Goal: Task Accomplishment & Management: Manage account settings

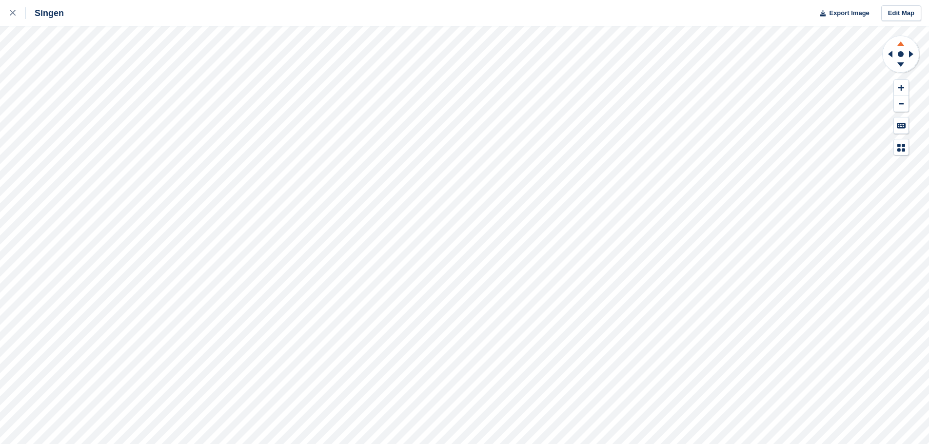
click at [459, 43] on icon at bounding box center [900, 42] width 25 height 12
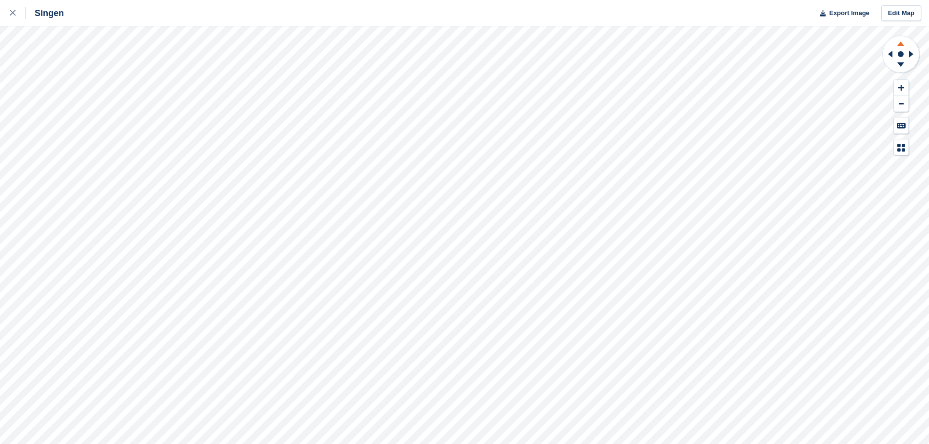
click at [459, 43] on icon at bounding box center [900, 42] width 25 height 12
click at [459, 57] on icon at bounding box center [913, 53] width 12 height 25
click at [459, 57] on icon at bounding box center [889, 53] width 12 height 25
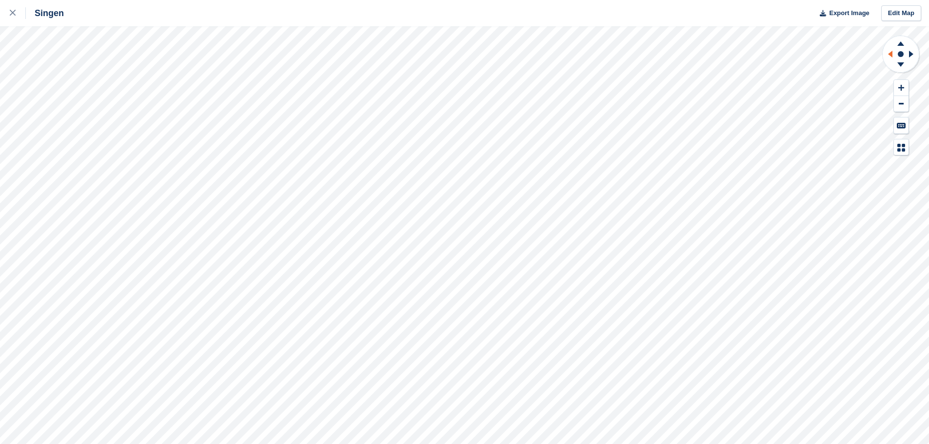
click at [459, 57] on icon at bounding box center [889, 53] width 12 height 25
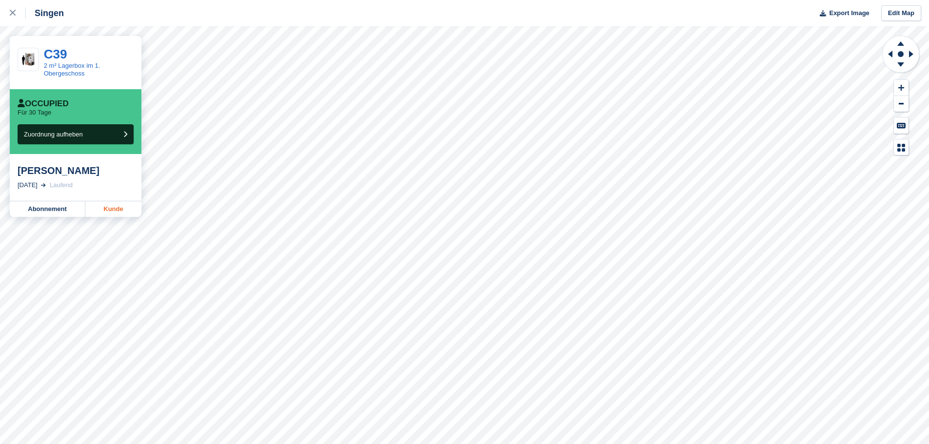
click at [116, 210] on link "Kunde" at bounding box center [113, 209] width 56 height 16
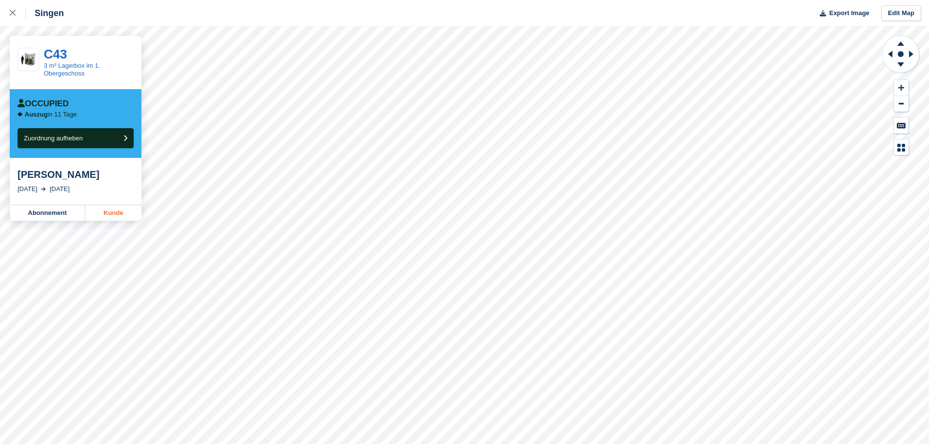
click at [106, 217] on link "Kunde" at bounding box center [113, 213] width 56 height 16
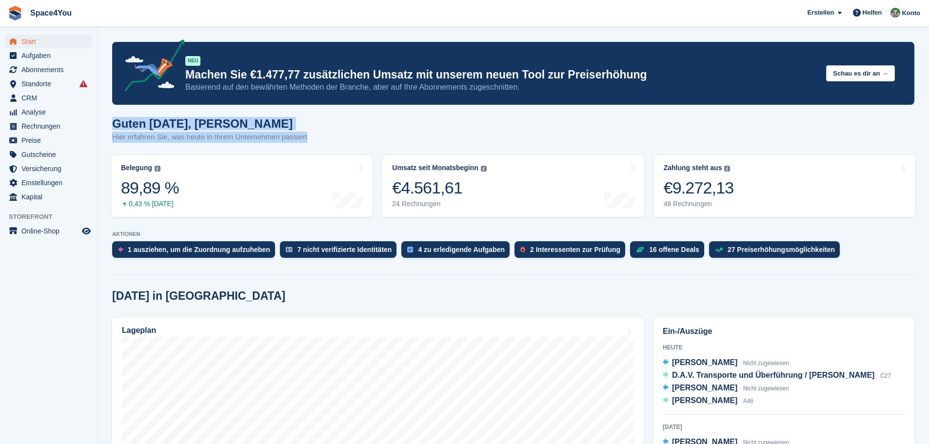
drag, startPoint x: 320, startPoint y: 136, endPoint x: 107, endPoint y: 123, distance: 213.0
click at [123, 122] on h1 "Guten Morgen, Luca-André" at bounding box center [209, 123] width 195 height 13
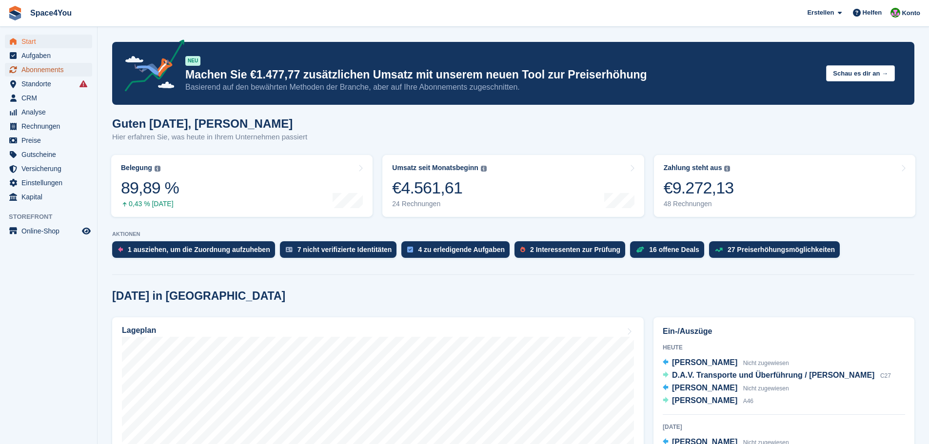
click at [55, 69] on span "Abonnements" at bounding box center [50, 70] width 59 height 14
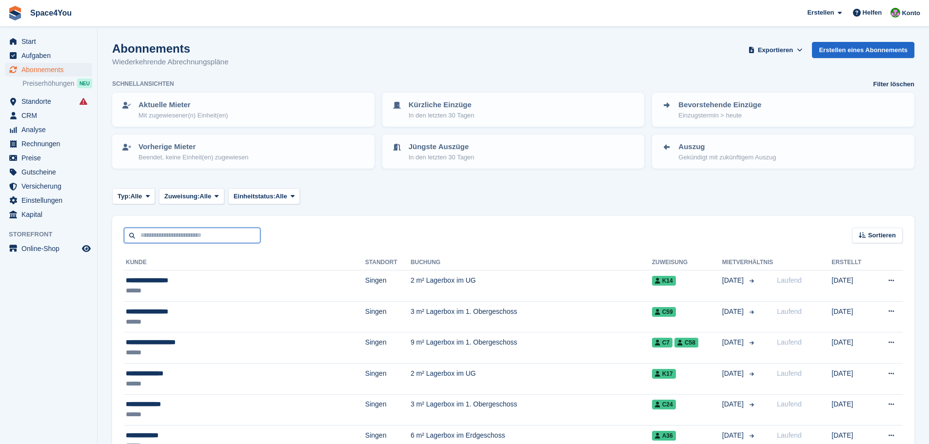
click at [214, 234] on input "text" at bounding box center [192, 236] width 137 height 16
type input "******"
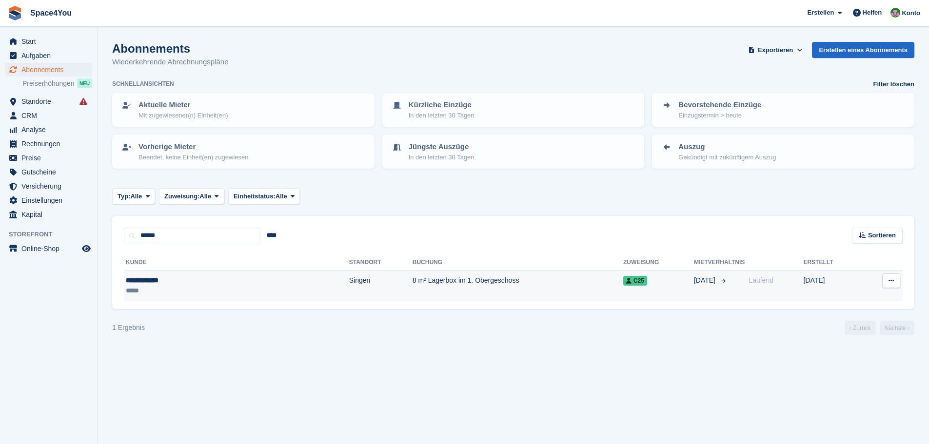
click at [159, 280] on div "**********" at bounding box center [182, 281] width 112 height 10
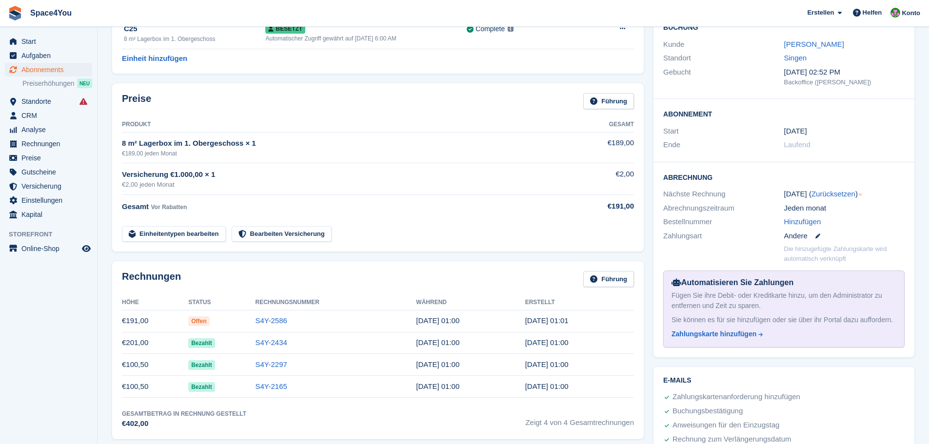
scroll to position [98, 0]
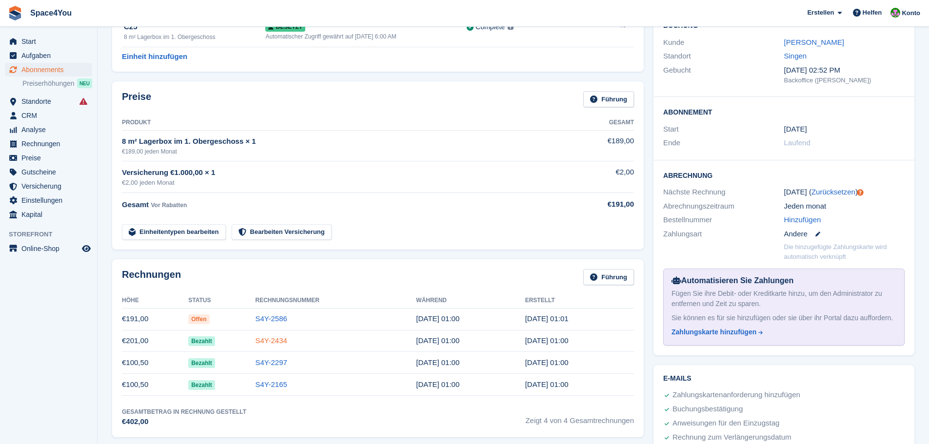
click at [273, 343] on link "S4Y-2434" at bounding box center [272, 341] width 32 height 8
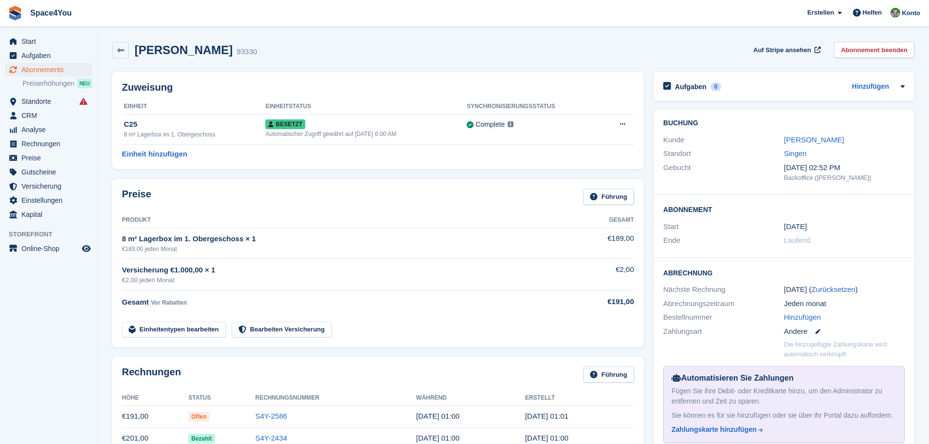
scroll to position [98, 0]
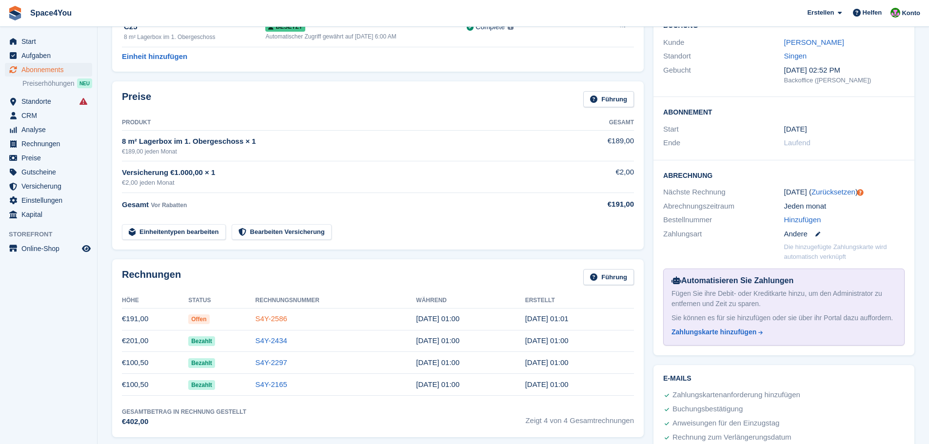
click at [273, 322] on link "S4Y-2586" at bounding box center [272, 319] width 32 height 8
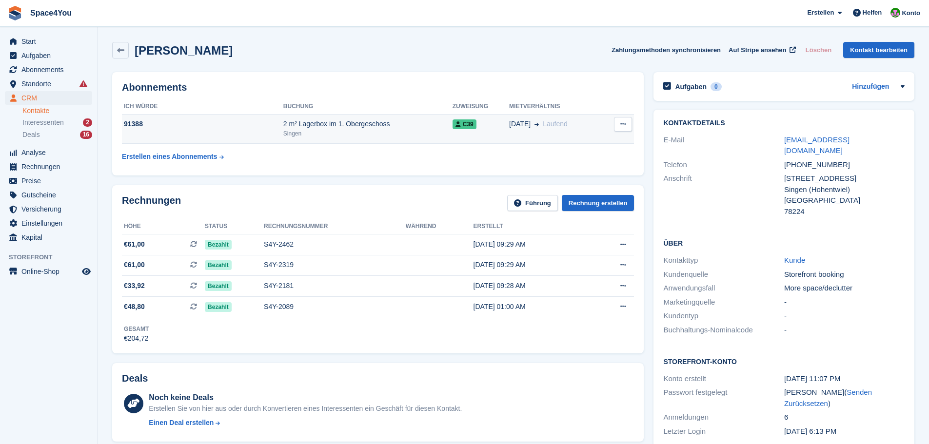
click at [566, 137] on td "18 Jun Laufend" at bounding box center [555, 129] width 93 height 30
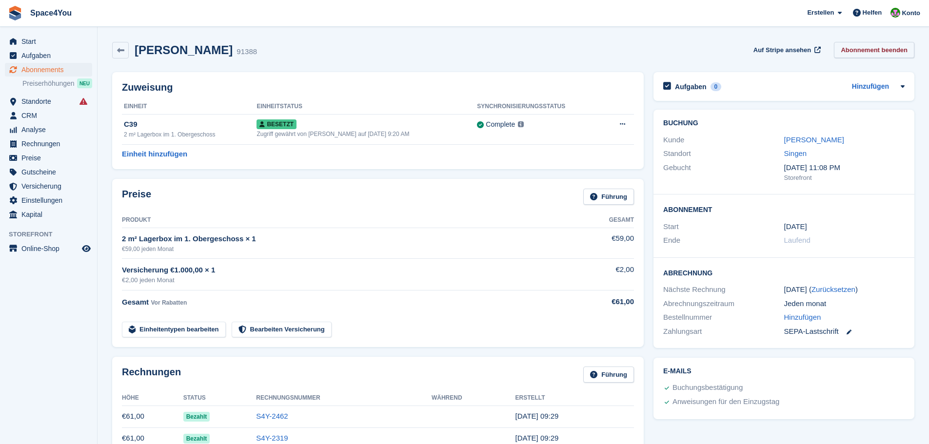
click at [884, 45] on link "Abonnement beenden" at bounding box center [874, 50] width 80 height 16
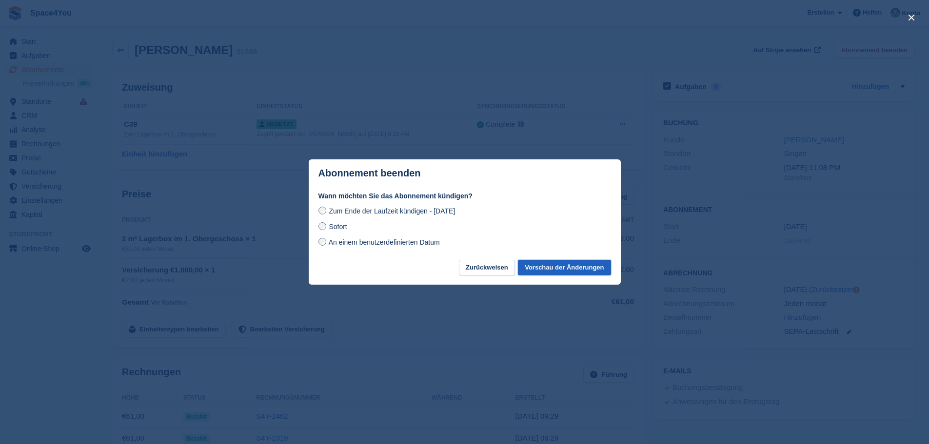
click at [575, 270] on button "Vorschau der Änderungen" at bounding box center [564, 268] width 93 height 16
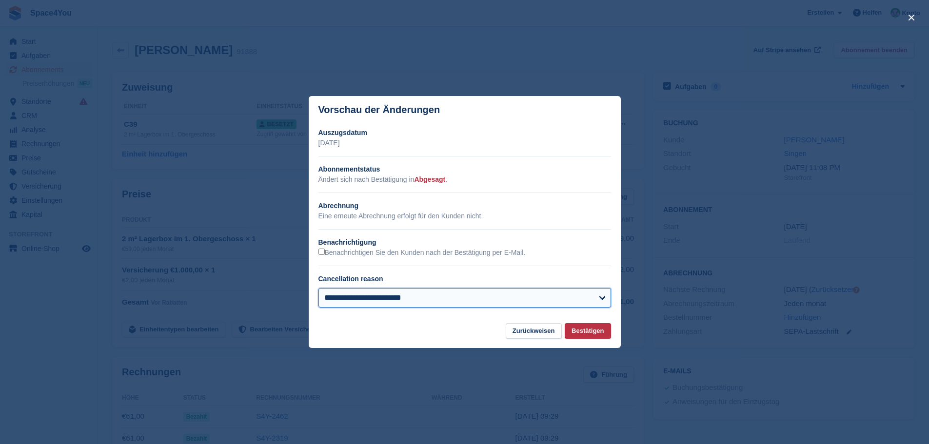
click at [543, 294] on select "**********" at bounding box center [464, 298] width 293 height 20
click at [488, 334] on footer "Zurückweisen Bestätigen" at bounding box center [465, 335] width 312 height 25
click at [521, 335] on button "Zurückweisen" at bounding box center [534, 331] width 56 height 16
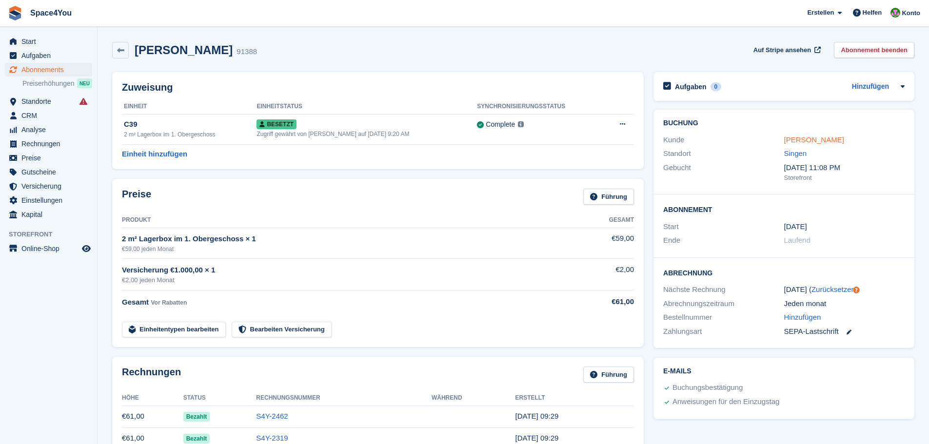
click at [796, 139] on link "Flavia Roesen" at bounding box center [814, 140] width 60 height 8
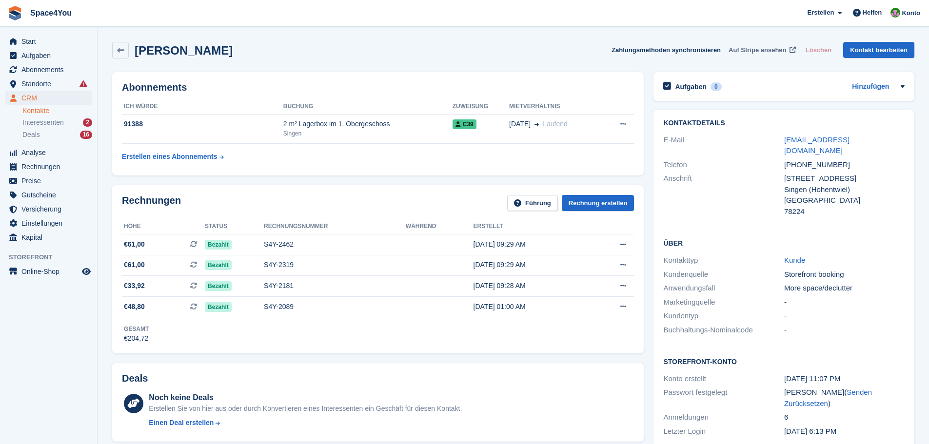
click at [757, 46] on span "Auf Stripe ansehen" at bounding box center [758, 50] width 58 height 10
click at [412, 131] on div "Singen" at bounding box center [367, 133] width 169 height 9
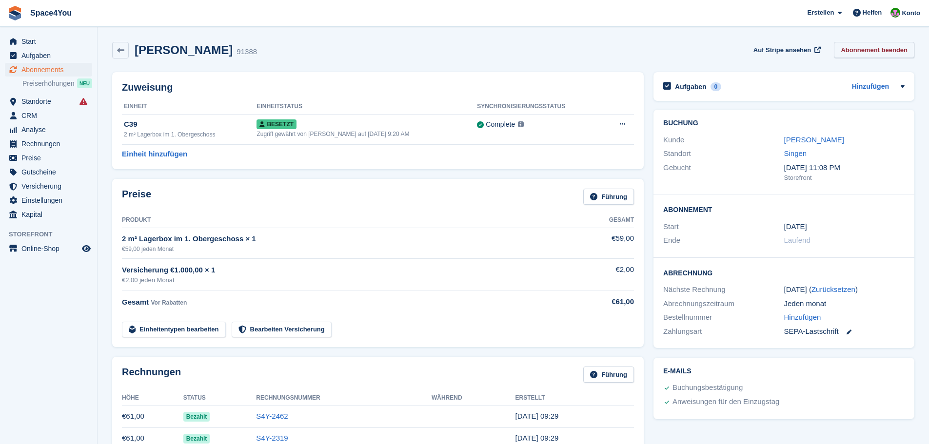
click at [892, 56] on link "Abonnement beenden" at bounding box center [874, 50] width 80 height 16
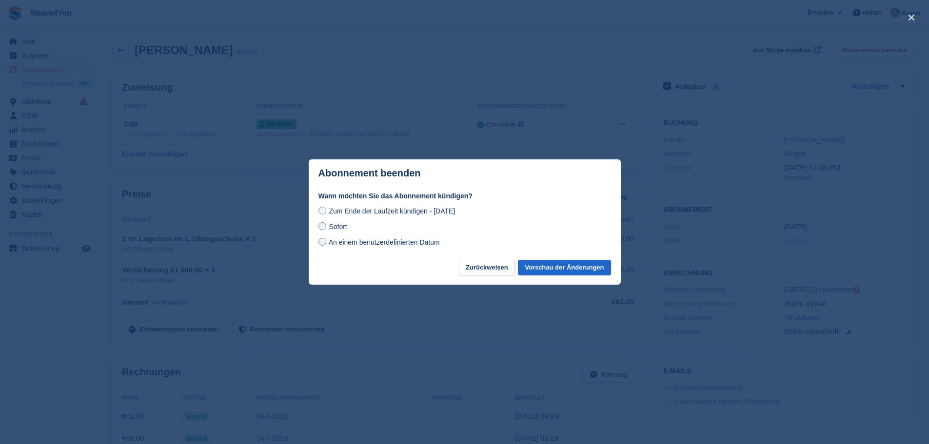
click at [332, 228] on span "Sofort" at bounding box center [338, 227] width 18 height 8
click at [563, 269] on button "Vorschau der Änderungen" at bounding box center [564, 268] width 93 height 16
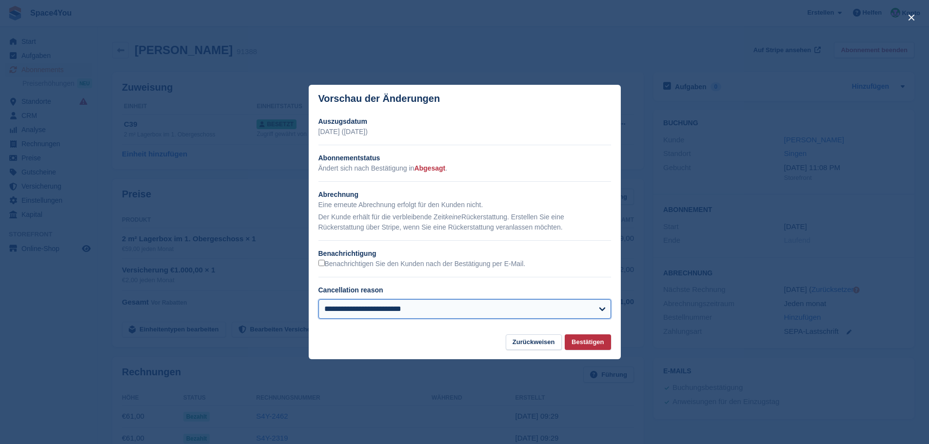
click at [526, 308] on select "**********" at bounding box center [464, 309] width 293 height 20
select select "**********"
click at [318, 300] on select "**********" at bounding box center [464, 309] width 293 height 20
click at [593, 340] on button "Bestätigen" at bounding box center [588, 343] width 46 height 16
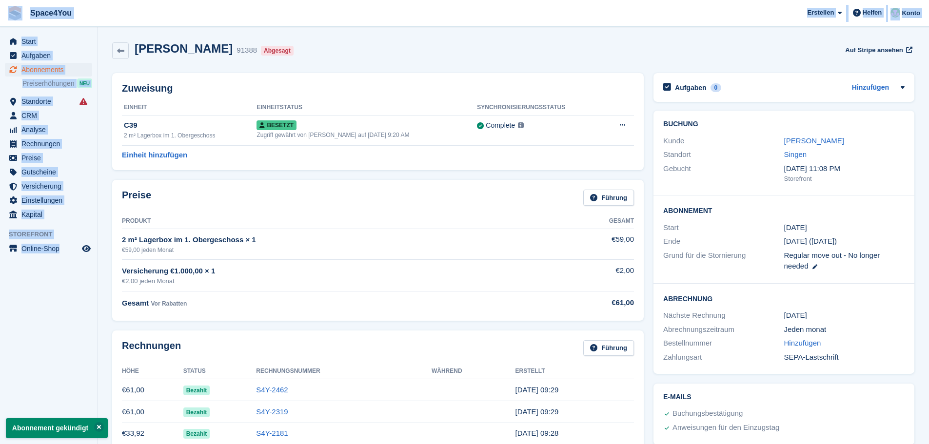
drag, startPoint x: 94, startPoint y: 263, endPoint x: 1, endPoint y: 11, distance: 268.7
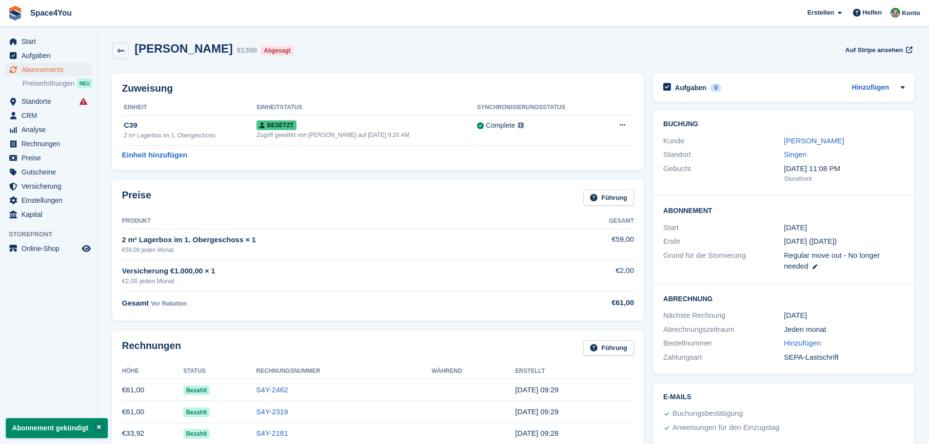
click at [375, 56] on div "Flavia Roesen 91388 Abgesagt Auf Stripe ansehen" at bounding box center [513, 51] width 802 height 18
click at [819, 139] on link "Flavia Roesen" at bounding box center [814, 141] width 60 height 8
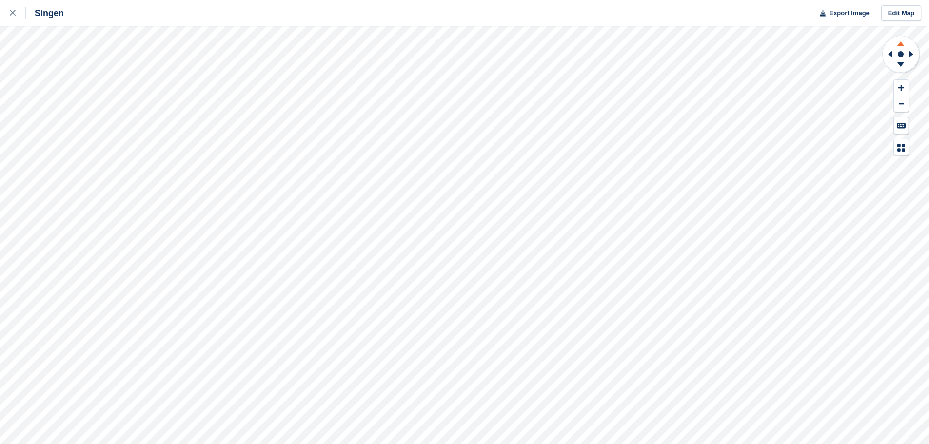
click at [904, 43] on icon at bounding box center [900, 42] width 25 height 12
click at [899, 61] on icon at bounding box center [900, 66] width 25 height 12
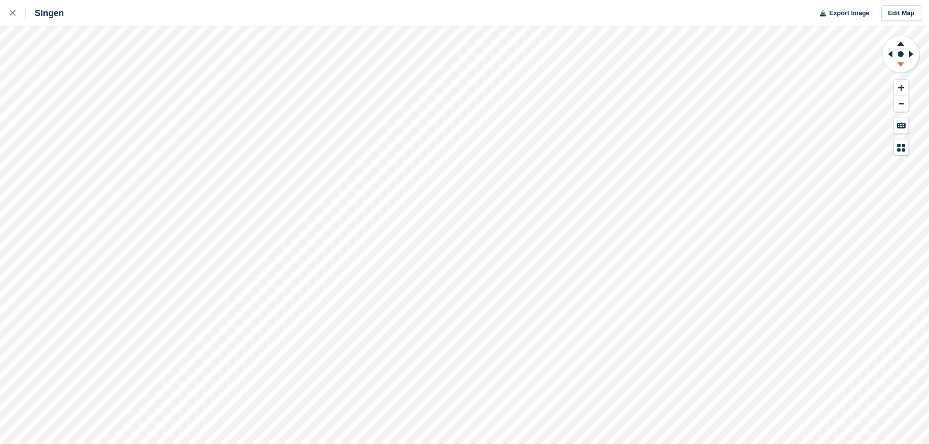
click at [899, 61] on icon at bounding box center [900, 66] width 25 height 12
click at [916, 55] on icon at bounding box center [913, 53] width 12 height 25
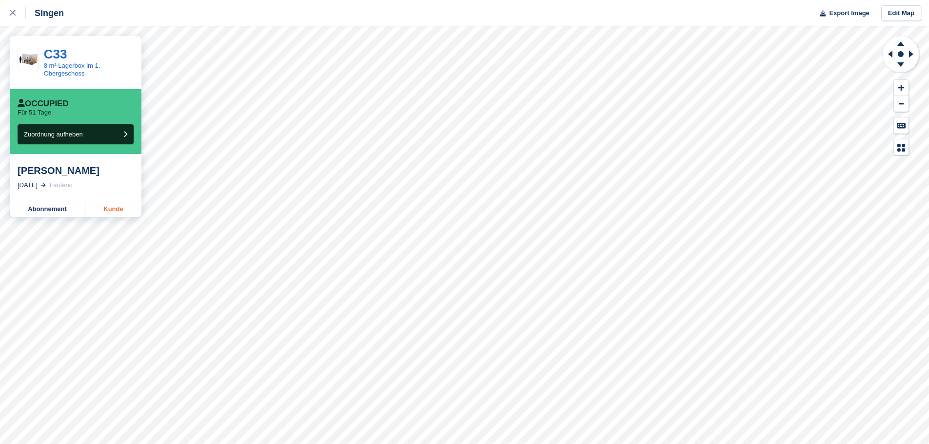
click at [110, 207] on link "Kunde" at bounding box center [113, 209] width 56 height 16
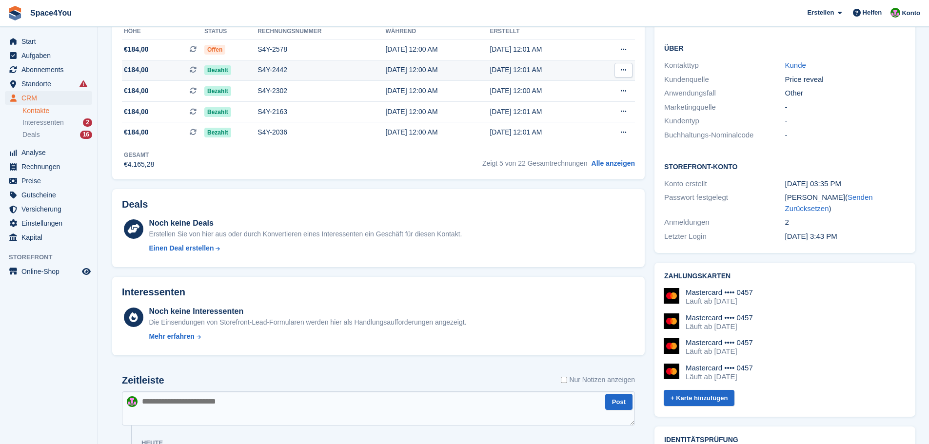
scroll to position [341, 0]
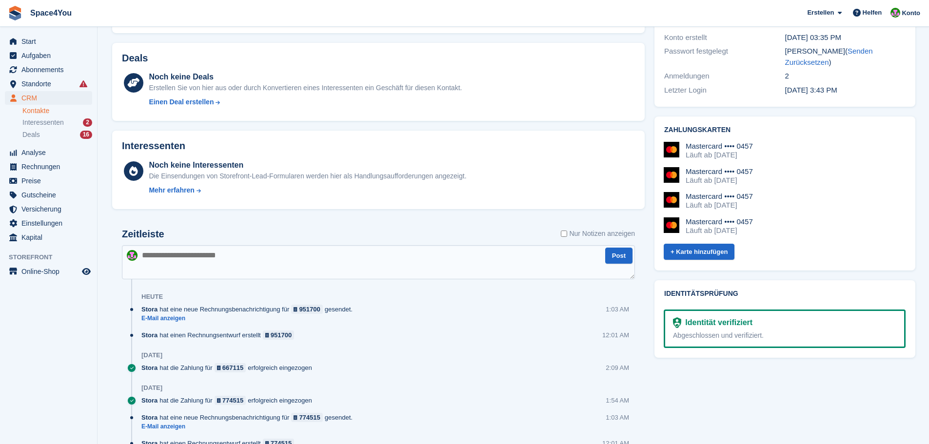
click at [191, 266] on textarea at bounding box center [378, 262] width 513 height 34
type textarea "**********"
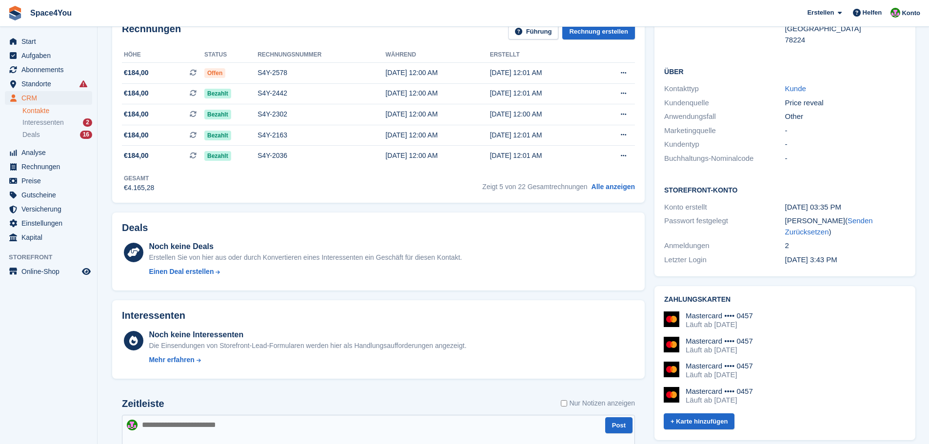
scroll to position [49, 0]
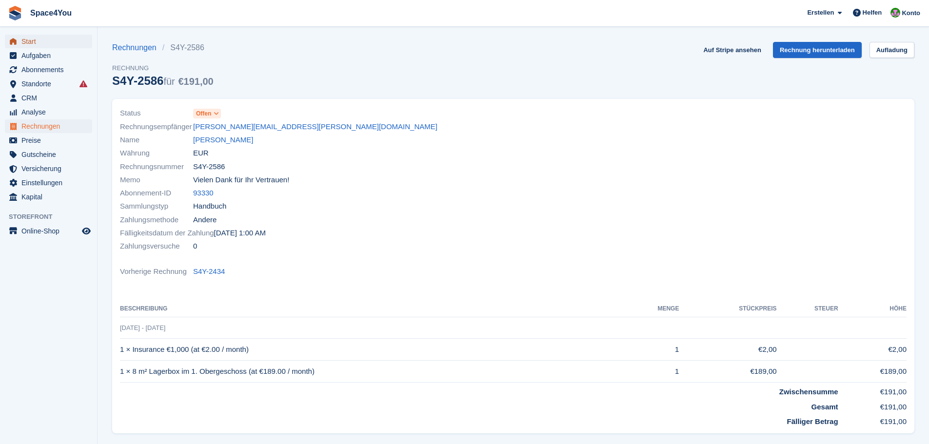
drag, startPoint x: 0, startPoint y: 0, endPoint x: 39, endPoint y: 45, distance: 59.5
click at [39, 45] on span "Start" at bounding box center [50, 42] width 59 height 14
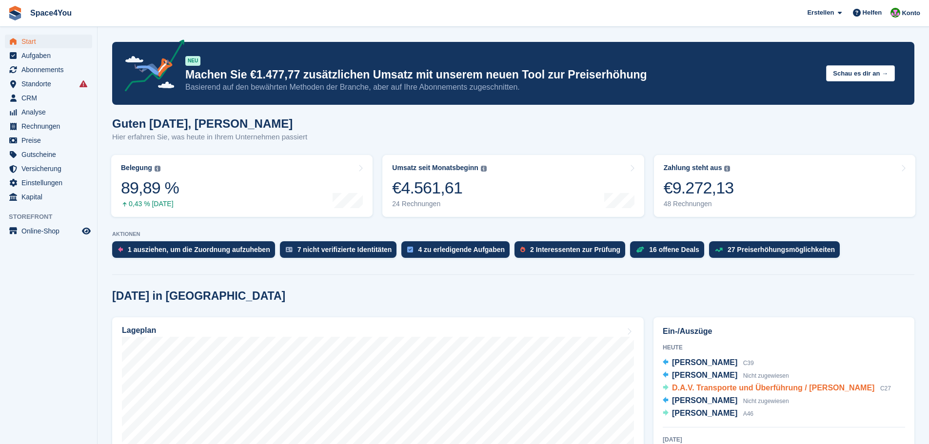
click at [776, 386] on span "D.A.V. Transporte und Überführung / [PERSON_NAME]" at bounding box center [773, 388] width 202 height 8
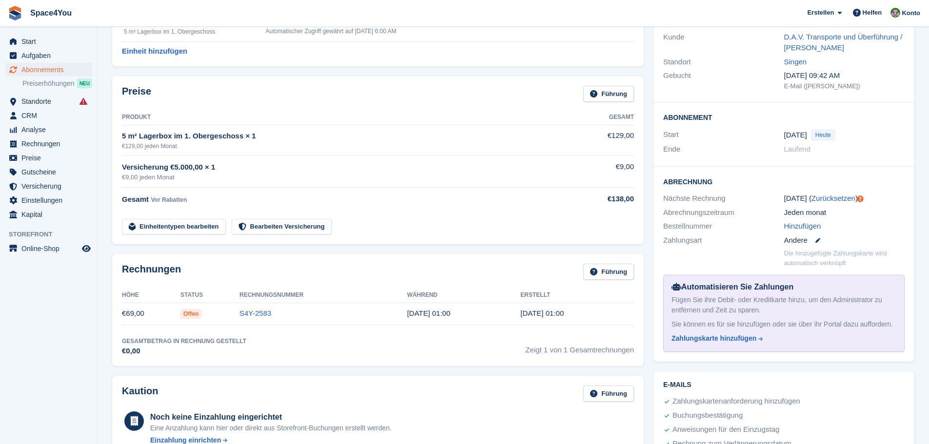
scroll to position [146, 0]
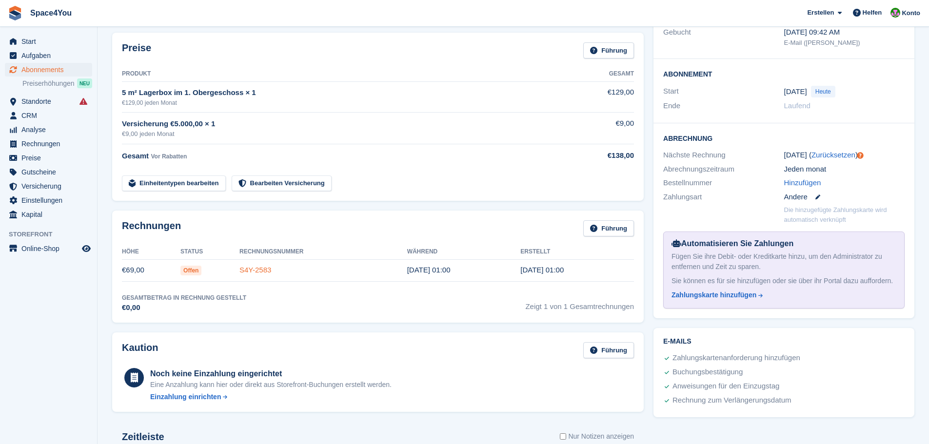
click at [262, 271] on link "S4Y-2583" at bounding box center [255, 270] width 32 height 8
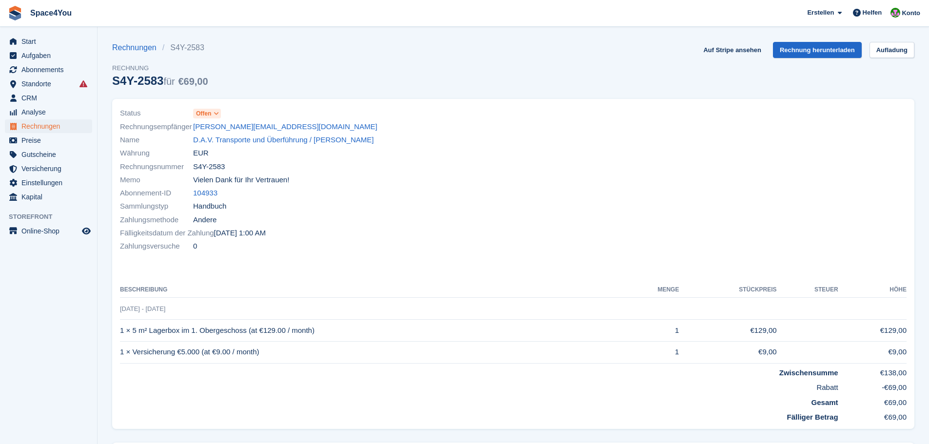
click at [217, 115] on icon at bounding box center [216, 114] width 5 height 6
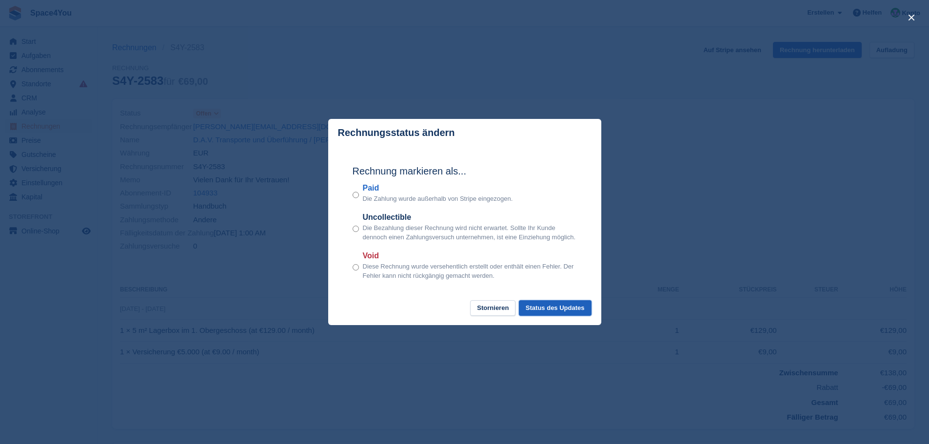
click at [557, 307] on button "Status des Updates" at bounding box center [555, 308] width 73 height 16
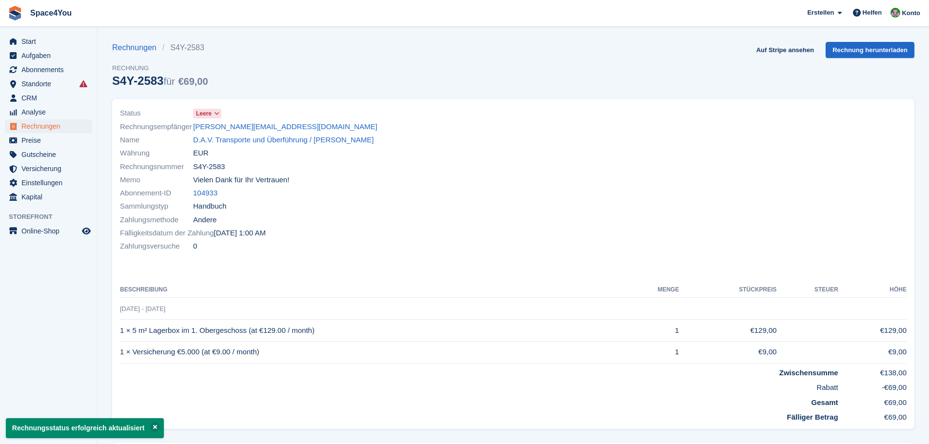
drag, startPoint x: 301, startPoint y: 128, endPoint x: 191, endPoint y: 129, distance: 109.8
click at [191, 129] on div "Rechnungsempfänger salvatore-quattrocchi@mail.ch" at bounding box center [314, 126] width 388 height 13
copy div "Rechnungsempfänger salvatore-quattrocchi@mail.ch"
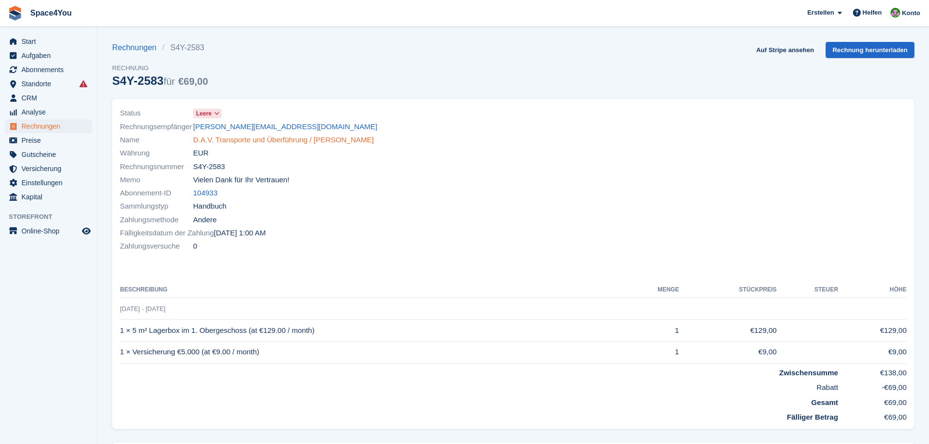
click at [248, 138] on link "D.A.V. Transporte und Überführung / [PERSON_NAME]" at bounding box center [283, 140] width 180 height 11
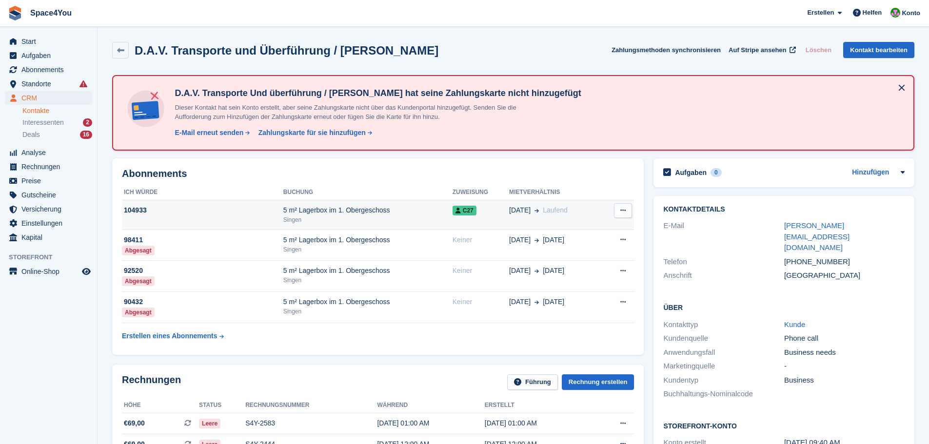
click at [513, 223] on td "01 Oct Laufend" at bounding box center [555, 215] width 93 height 30
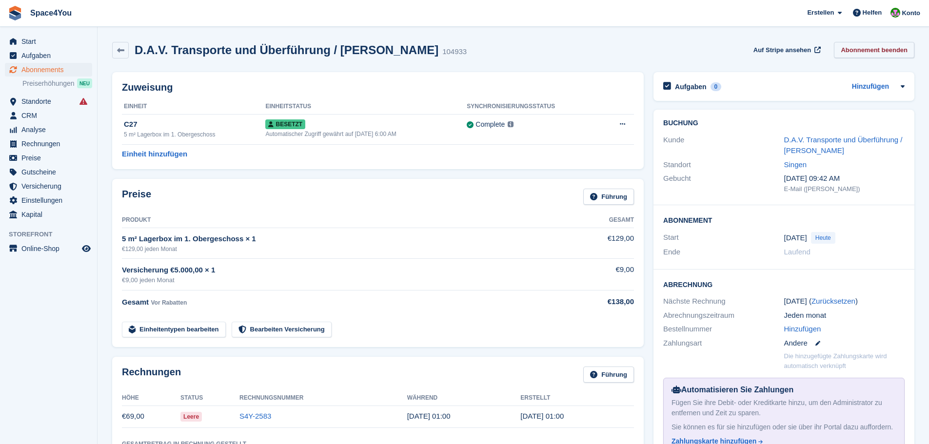
click at [867, 51] on link "Abonnement beenden" at bounding box center [874, 50] width 80 height 16
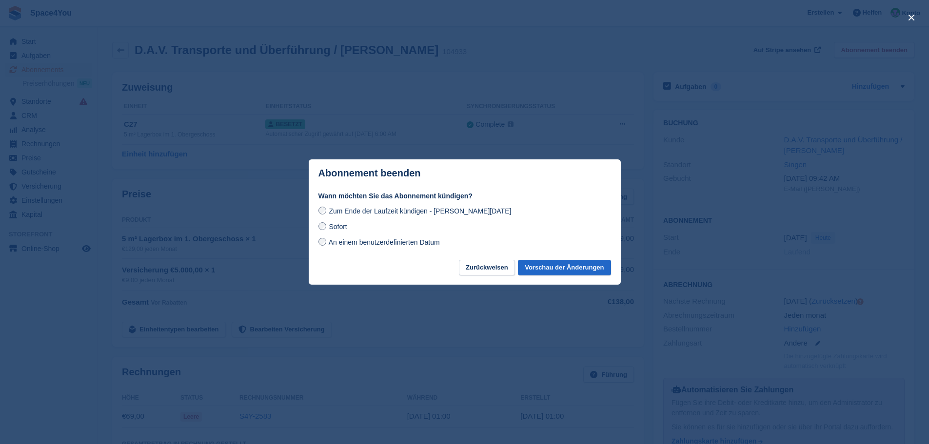
click at [328, 230] on label "Sofort" at bounding box center [332, 226] width 29 height 10
click at [560, 268] on button "Vorschau der Änderungen" at bounding box center [564, 268] width 93 height 16
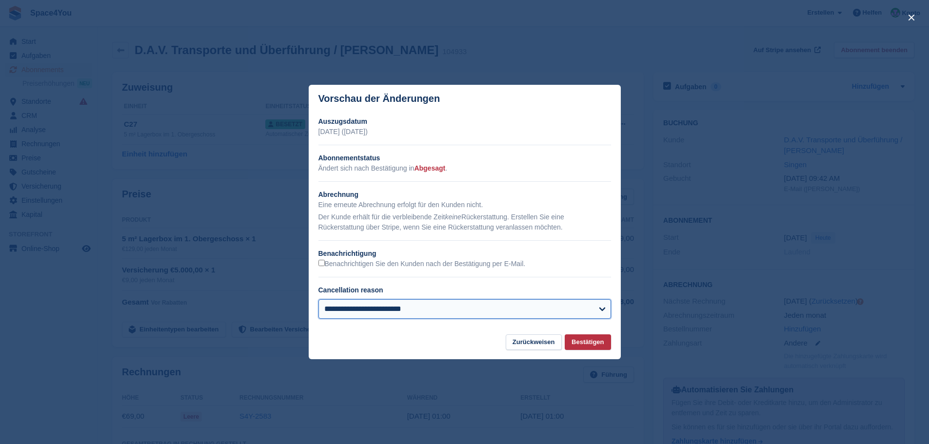
click at [416, 306] on select "**********" at bounding box center [464, 309] width 293 height 20
select select "*******"
click at [318, 300] on select "**********" at bounding box center [464, 309] width 293 height 20
click at [590, 342] on button "Bestätigen" at bounding box center [588, 343] width 46 height 16
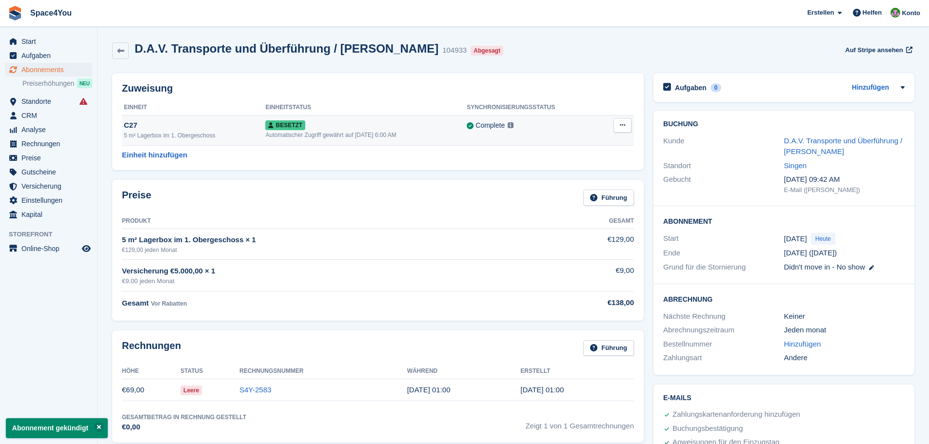
click at [625, 125] on icon at bounding box center [622, 125] width 5 height 6
click at [608, 166] on p "Zuordnung aufheben" at bounding box center [584, 165] width 85 height 13
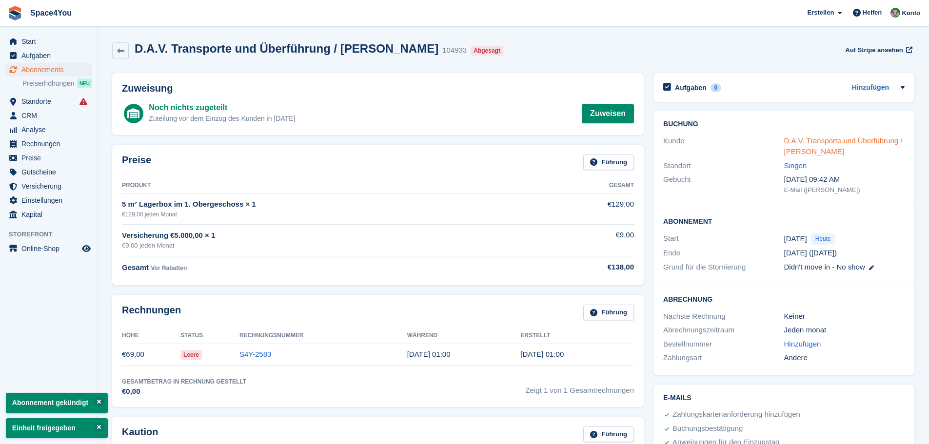
click at [826, 139] on link "D.A.V. Transporte und Überführung / Salvatore Quattrocchi" at bounding box center [843, 147] width 119 height 20
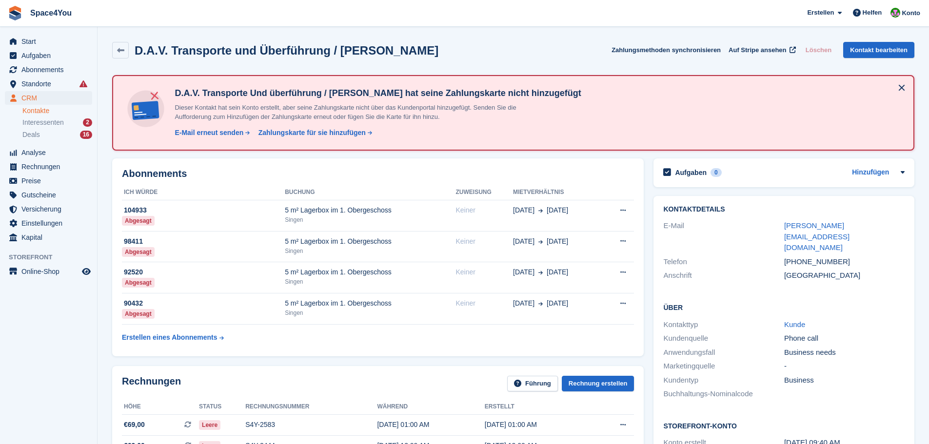
click at [35, 354] on aside "Start Aufgaben Abonnements Abonnements Abonnements Preiserhöhungen NEU Preiserh…" at bounding box center [48, 225] width 97 height 396
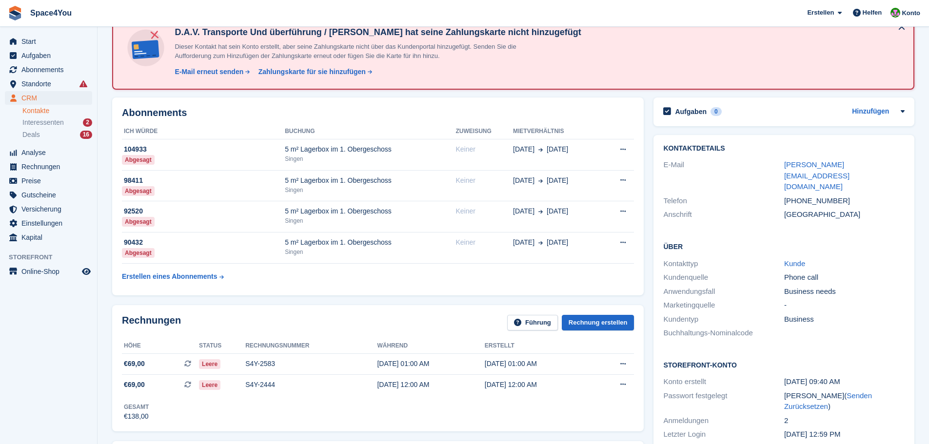
scroll to position [49, 0]
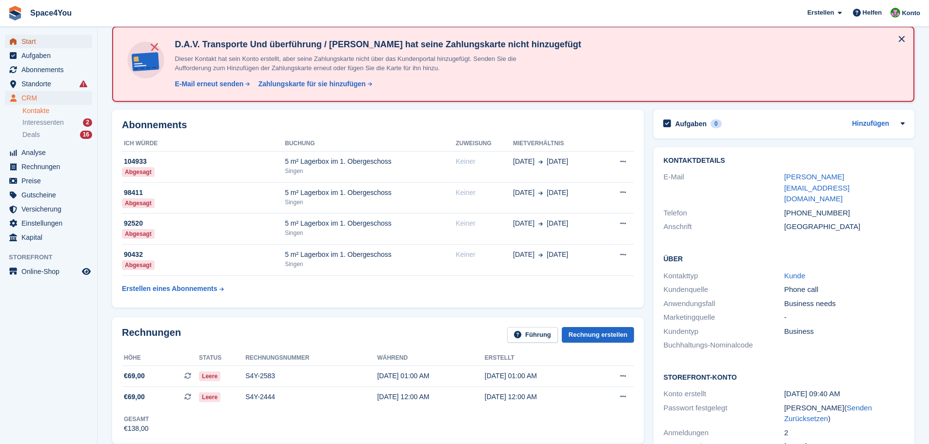
click at [52, 45] on span "Start" at bounding box center [50, 42] width 59 height 14
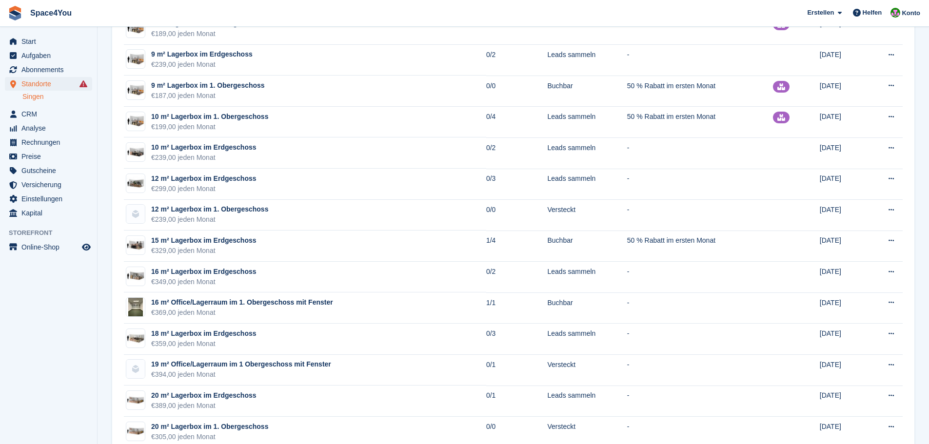
scroll to position [927, 0]
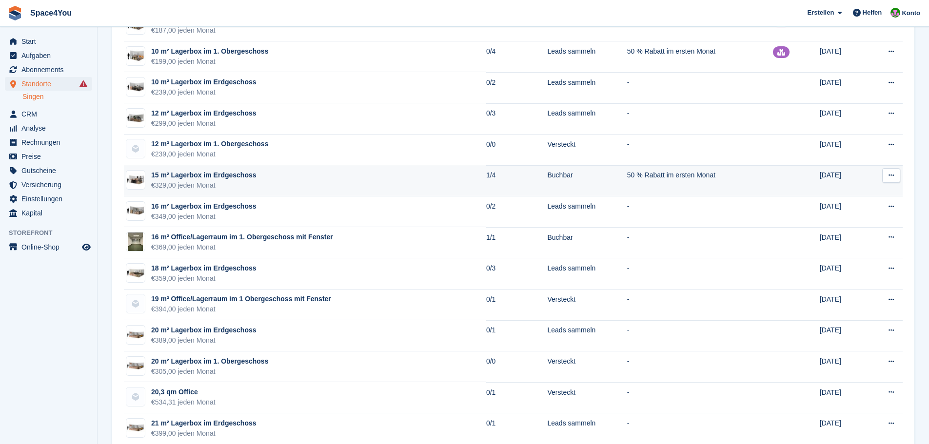
click at [252, 187] on td "15 m² Lagerbox im Erdgeschoss €329,00 jeden Monat" at bounding box center [305, 180] width 362 height 31
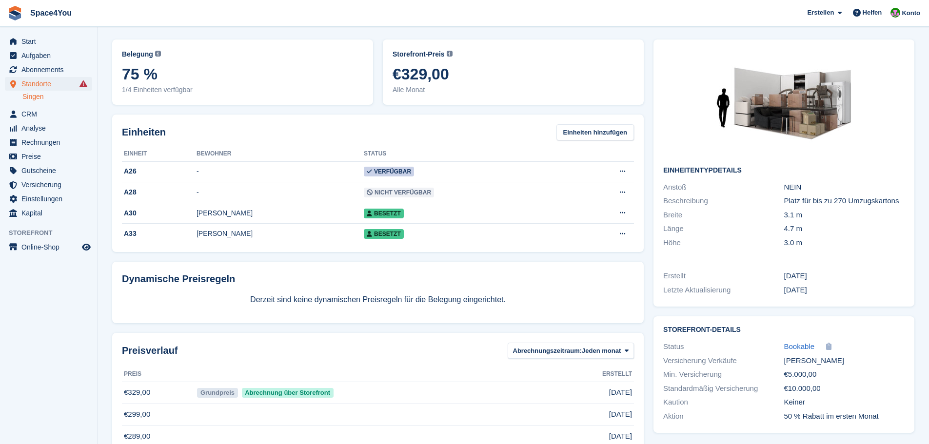
scroll to position [49, 0]
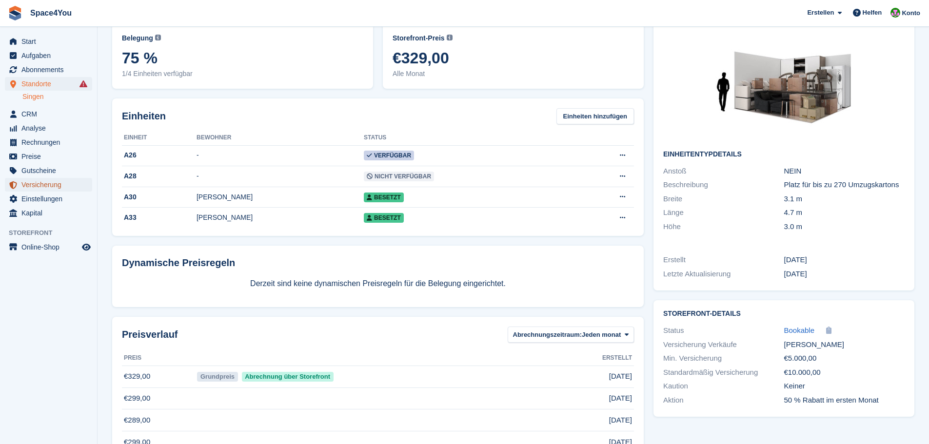
click at [46, 183] on span "Versicherung" at bounding box center [50, 185] width 59 height 14
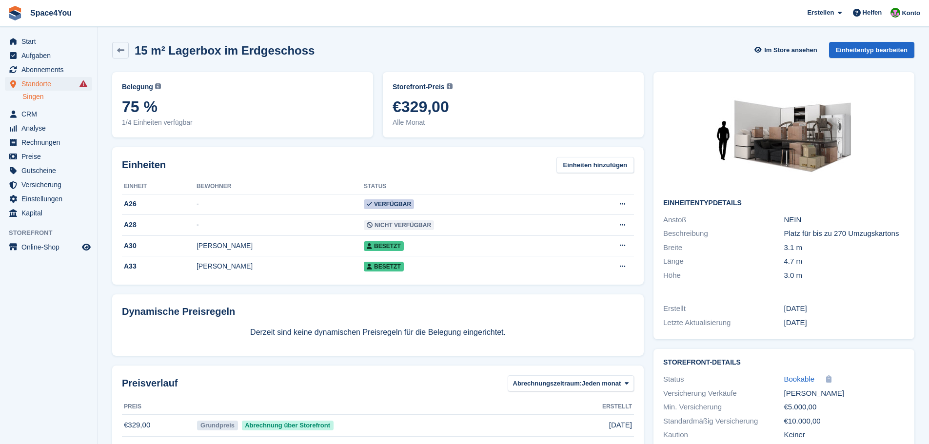
scroll to position [49, 0]
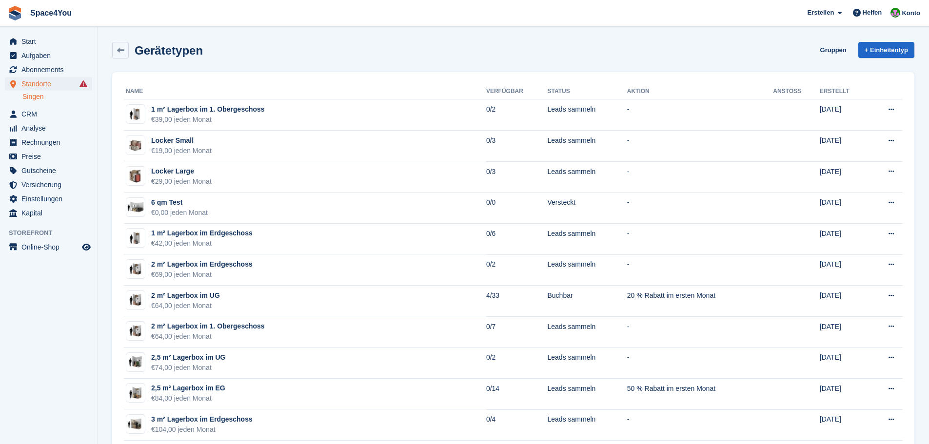
scroll to position [927, 0]
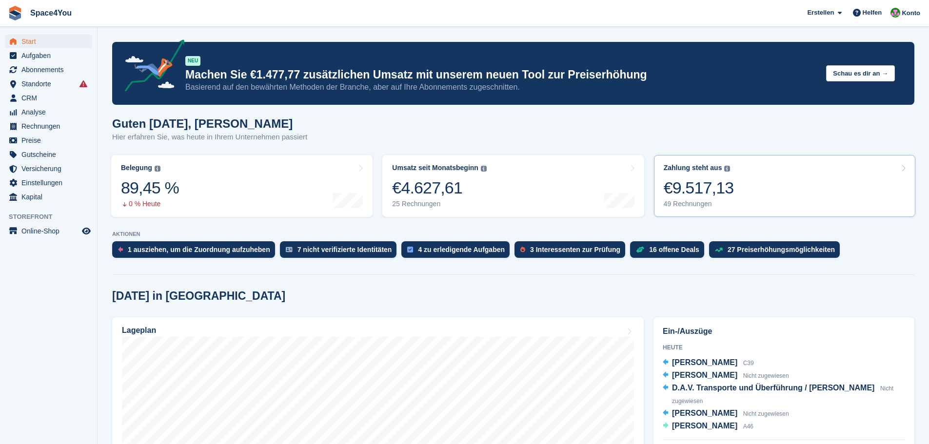
click at [765, 211] on link "Zahlung steht aus Der gesamte ausstehende Saldo aller offenen Rechnungen. €9.51…" at bounding box center [784, 186] width 261 height 62
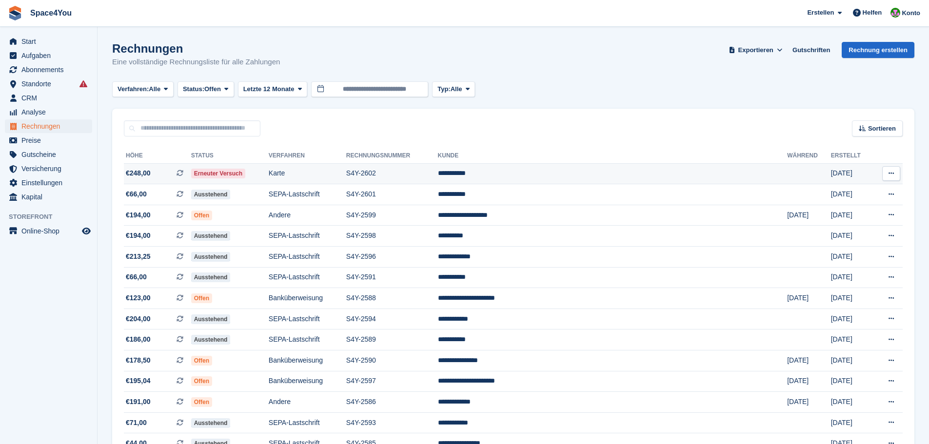
click at [346, 182] on td "Karte" at bounding box center [308, 173] width 78 height 21
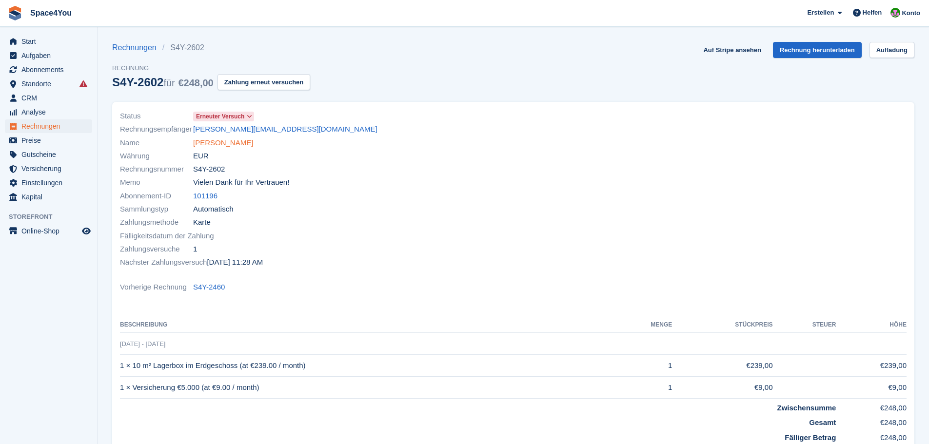
click at [223, 140] on link "[PERSON_NAME]" at bounding box center [223, 143] width 60 height 11
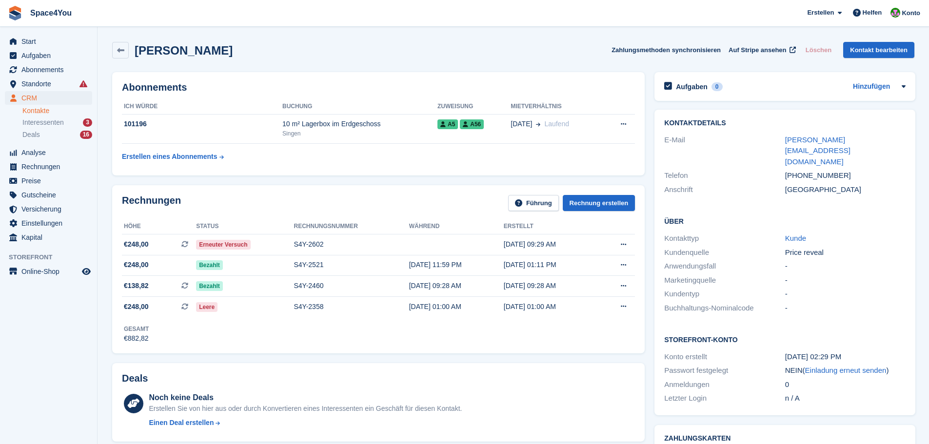
drag, startPoint x: 91, startPoint y: 4, endPoint x: 523, endPoint y: 52, distance: 434.3
click at [523, 52] on div "Tobias Isak Zahlungsmethoden synchronisieren Auf Stripe ansehen Löschen Kontakt…" at bounding box center [513, 50] width 802 height 17
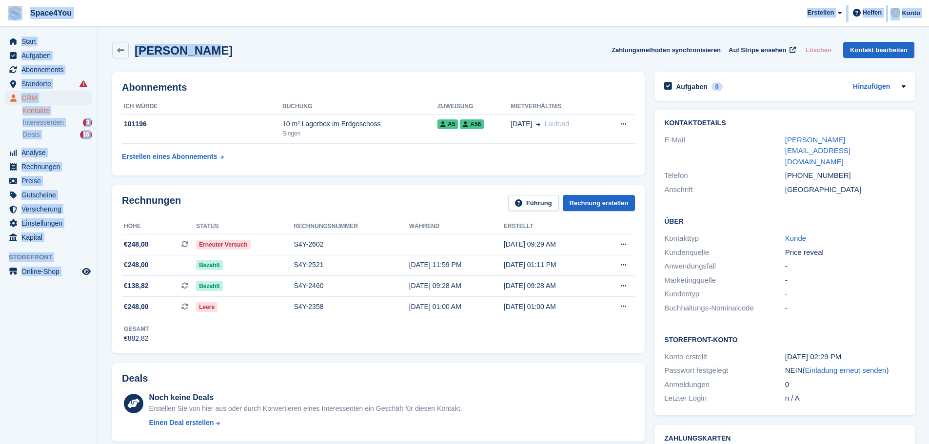
drag, startPoint x: 272, startPoint y: 56, endPoint x: 24, endPoint y: 8, distance: 252.7
click at [300, 54] on div "Tobias Isak Zahlungsmethoden synchronisieren Auf Stripe ansehen Löschen Kontakt…" at bounding box center [513, 50] width 802 height 17
